Goal: Information Seeking & Learning: Learn about a topic

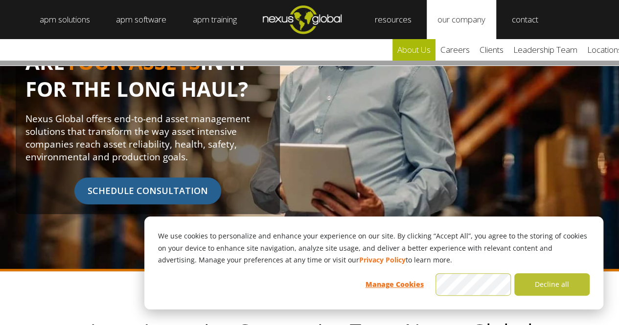
click at [425, 46] on link "about us" at bounding box center [413, 50] width 43 height 22
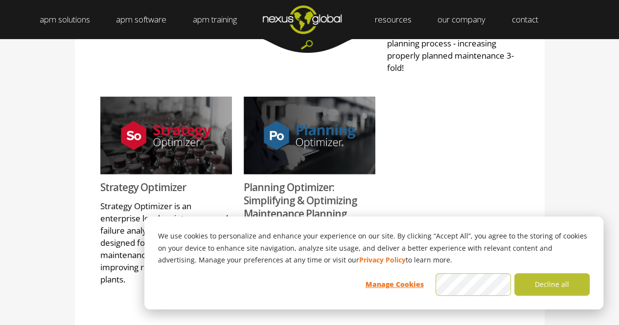
scroll to position [1178, 0]
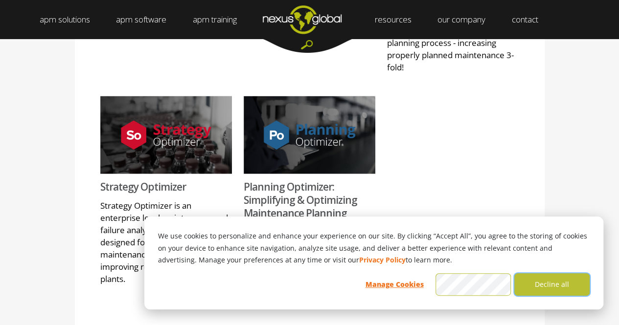
click at [545, 283] on button "Decline all" at bounding box center [551, 285] width 75 height 23
